Goal: Use online tool/utility: Utilize a website feature to perform a specific function

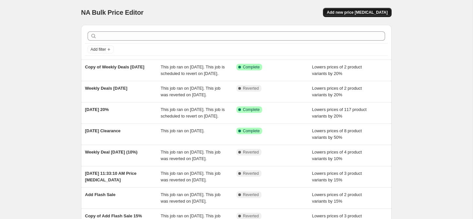
click at [363, 10] on span "Add new price change job" at bounding box center [357, 12] width 61 height 5
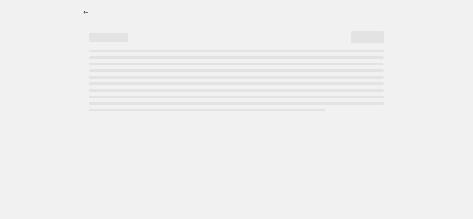
select select "percentage"
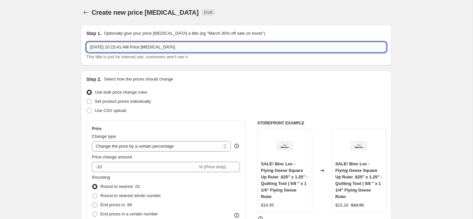
click at [138, 44] on input "Oct 10, 2025, 10:15:41 AM Price change job" at bounding box center [236, 47] width 300 height 10
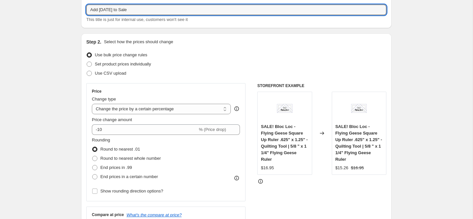
scroll to position [40, 0]
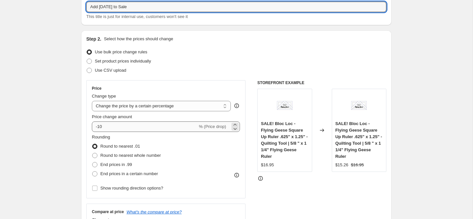
type input "Add Halloween to Sale"
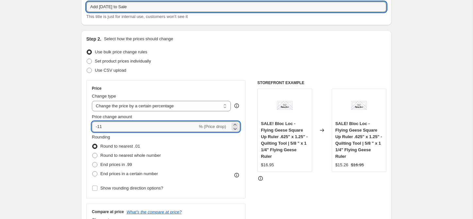
click at [142, 126] on input "-11" at bounding box center [145, 126] width 106 height 10
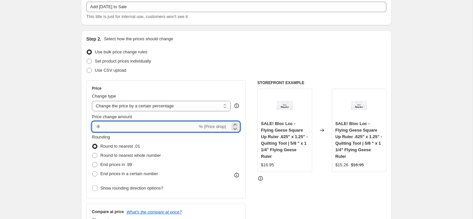
type input "-8"
click at [142, 126] on input "-8" at bounding box center [145, 126] width 106 height 10
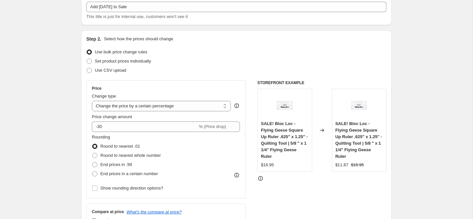
click at [209, 160] on div "Rounding Round to nearest .01 Round to nearest whole number End prices in .99 E…" at bounding box center [166, 156] width 148 height 44
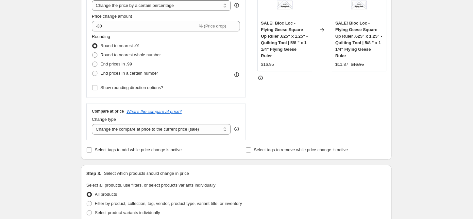
scroll to position [114, 0]
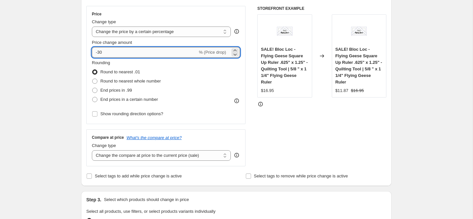
click at [128, 56] on input "-30" at bounding box center [145, 52] width 106 height 10
type input "-3"
type input "-25"
click at [213, 113] on div "Rounding Round to nearest .01 Round to nearest whole number End prices in .99 E…" at bounding box center [166, 88] width 148 height 59
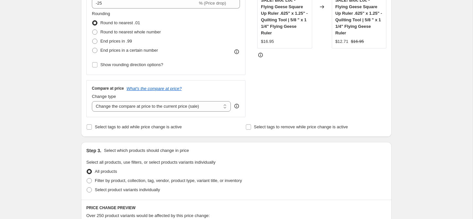
scroll to position [176, 0]
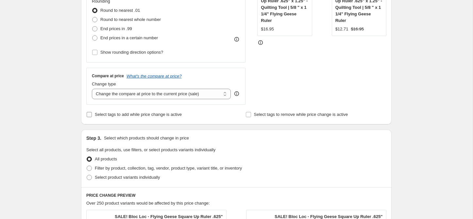
click at [129, 115] on span "Select tags to add while price change is active" at bounding box center [138, 114] width 87 height 5
click at [92, 115] on input "Select tags to add while price change is active" at bounding box center [89, 114] width 5 height 5
checkbox input "true"
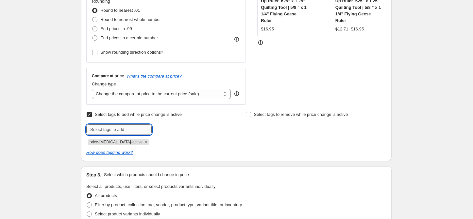
click at [123, 129] on input "text" at bounding box center [118, 129] width 65 height 10
type input "sale"
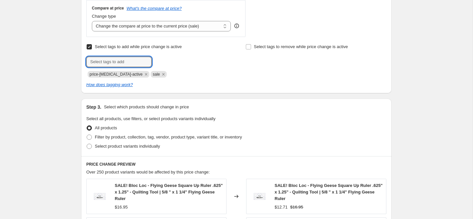
scroll to position [244, 0]
click at [126, 136] on span "Filter by product, collection, tag, vendor, product type, variant title, or inv…" at bounding box center [168, 136] width 147 height 5
click at [87, 134] on input "Filter by product, collection, tag, vendor, product type, variant title, or inv…" at bounding box center [87, 134] width 0 height 0
radio input "true"
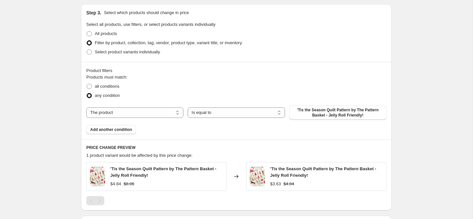
scroll to position [338, 0]
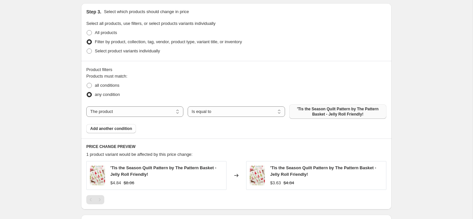
click at [316, 109] on span "'Tis the Season Quilt Pattern by The Pattern Basket - Jelly Roll Friendly!" at bounding box center [337, 111] width 89 height 10
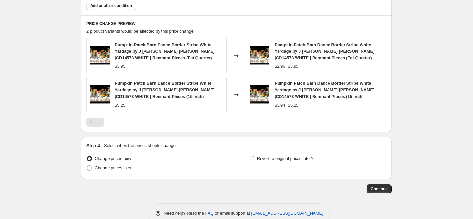
scroll to position [472, 0]
click at [373, 186] on span "Continue" at bounding box center [379, 188] width 17 height 5
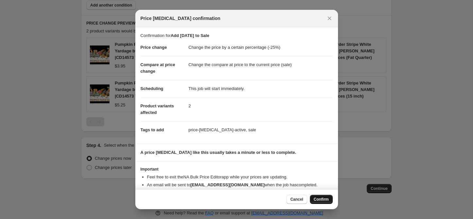
click at [324, 199] on span "Confirm" at bounding box center [321, 198] width 15 height 5
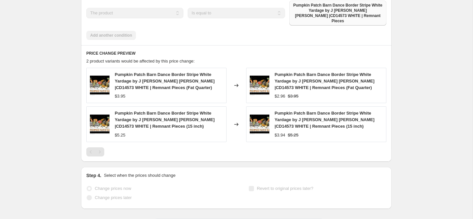
scroll to position [473, 0]
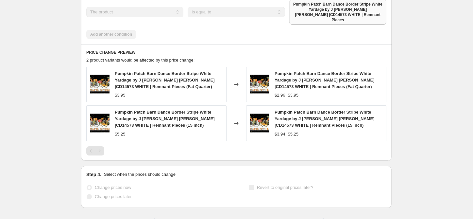
select select "percentage"
